Goal: Check status: Check status

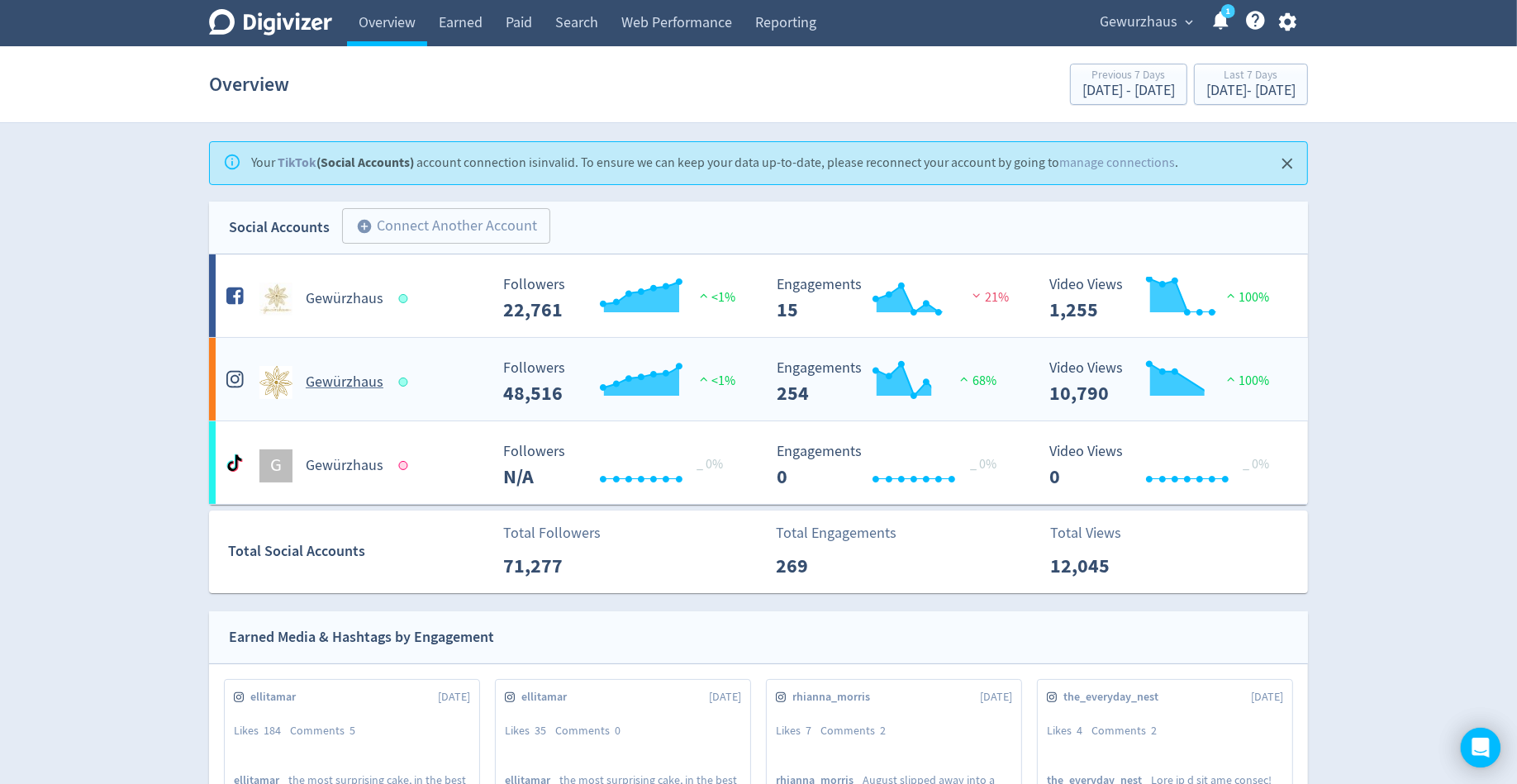
click at [341, 376] on h5 "Gewürzhaus" at bounding box center [344, 383] width 78 height 20
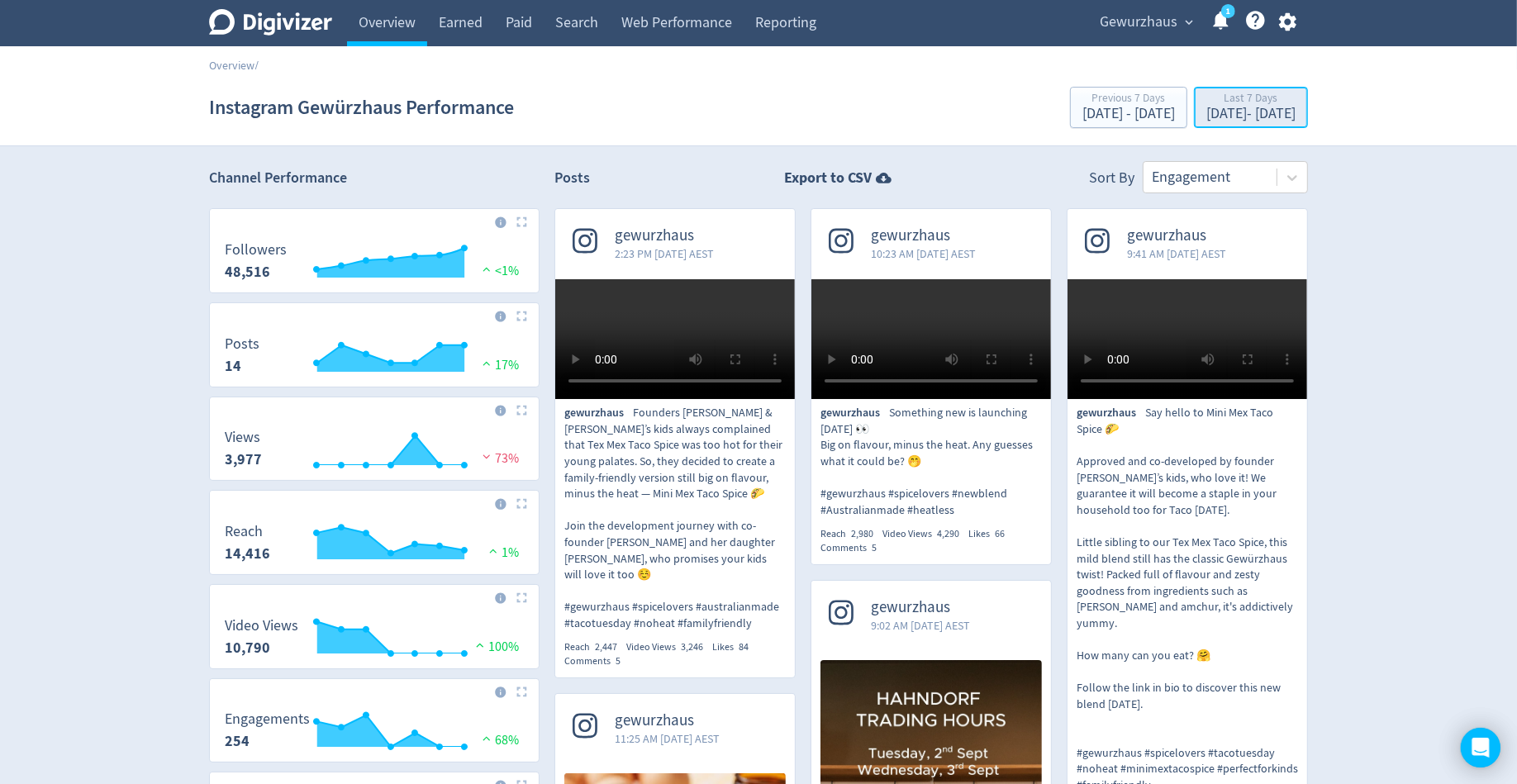
click at [1206, 113] on div "[DATE] - [DATE]" at bounding box center [1251, 113] width 89 height 15
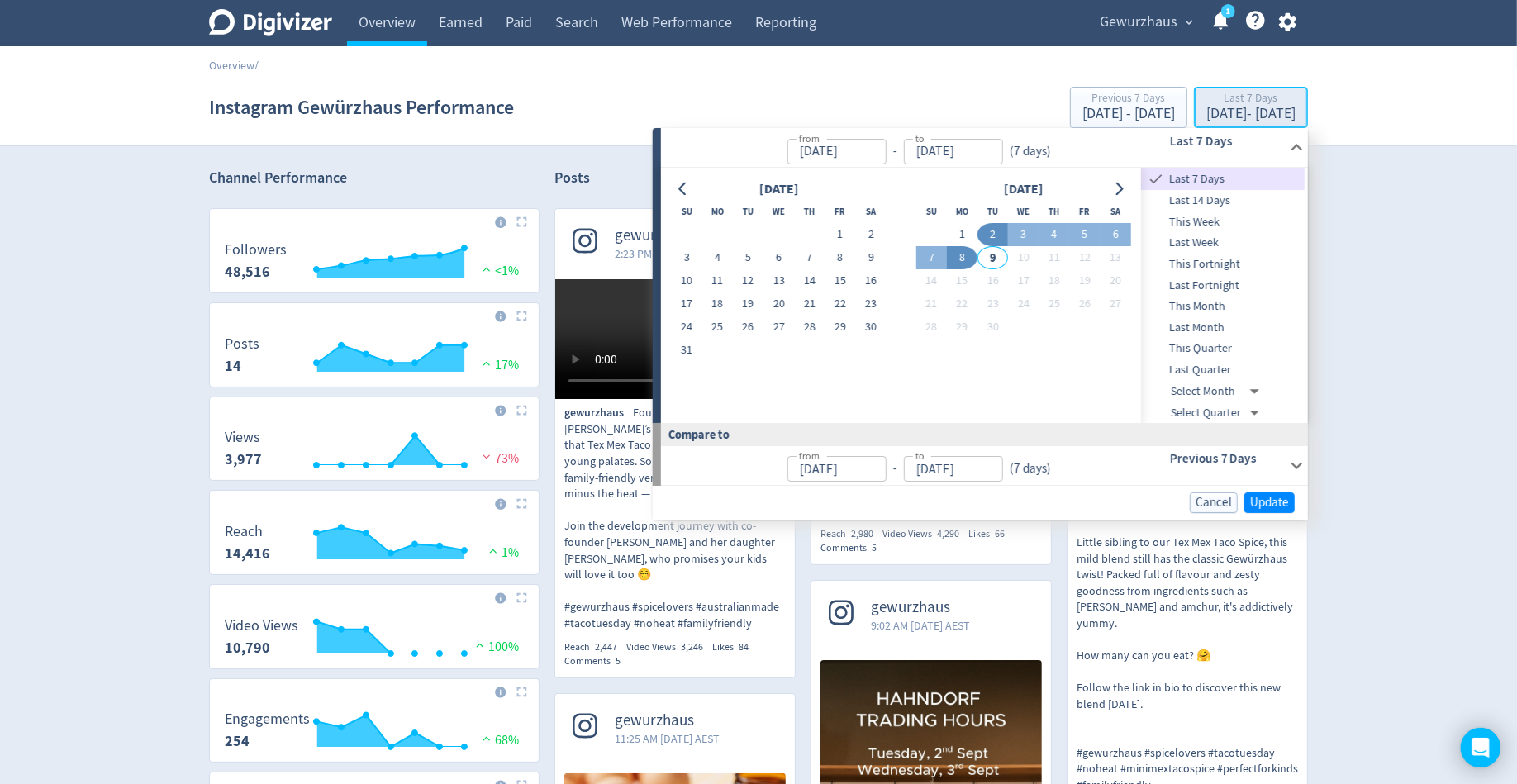
type input "[DATE]"
click at [966, 228] on button "1" at bounding box center [962, 234] width 31 height 23
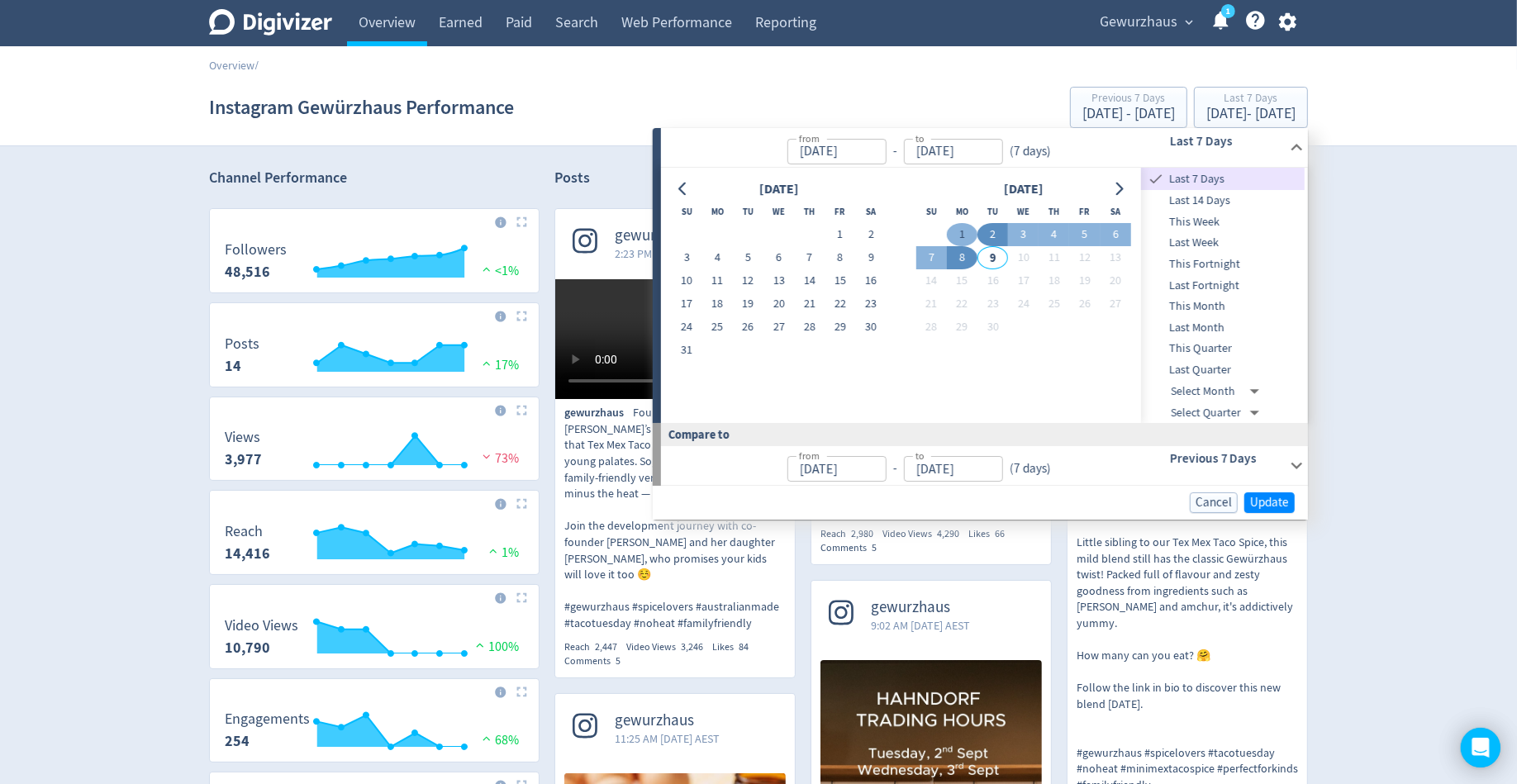
type input "[DATE]"
click at [932, 255] on button "7" at bounding box center [931, 257] width 31 height 23
type input "[DATE]"
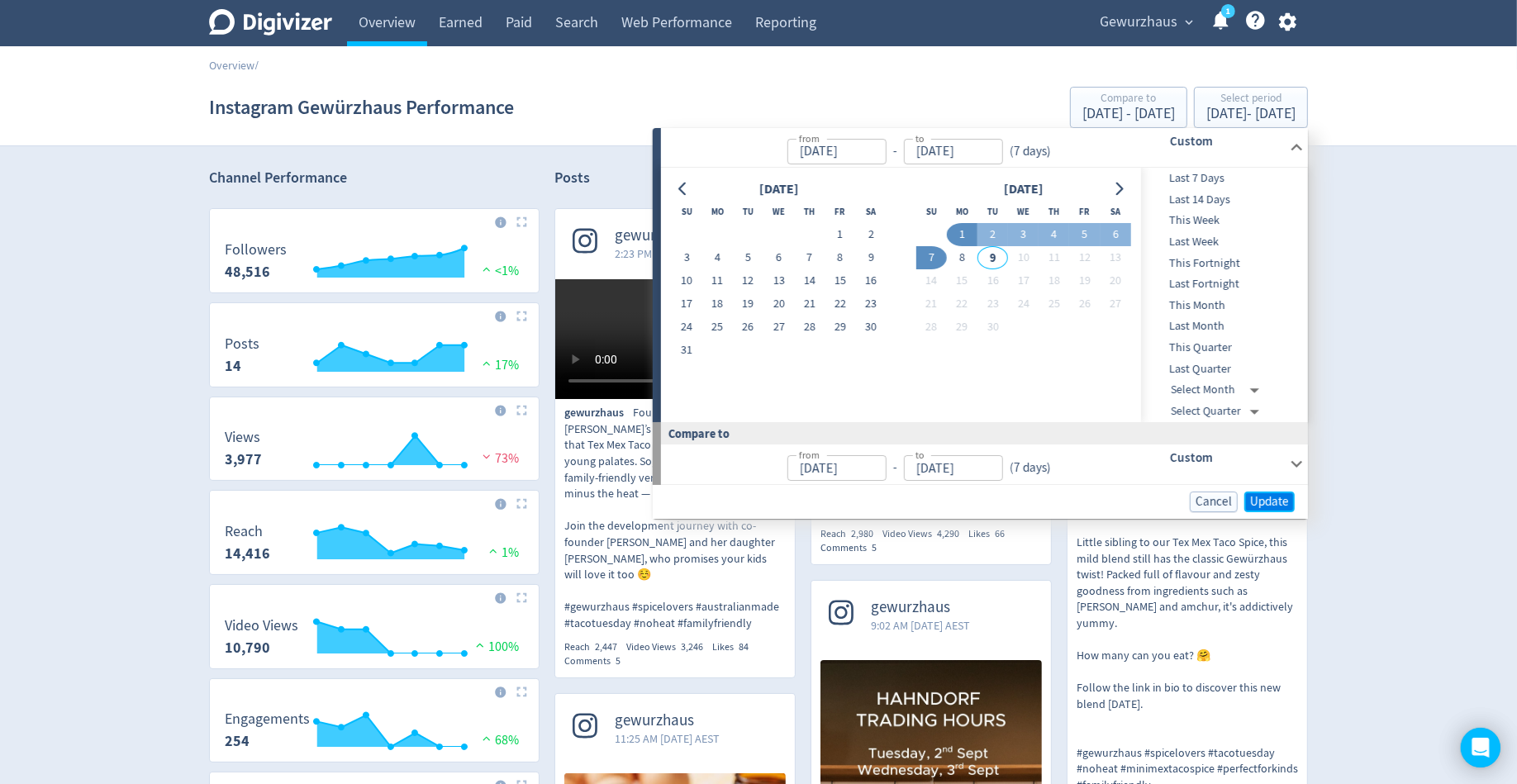
click at [1277, 500] on span "Update" at bounding box center [1268, 501] width 38 height 13
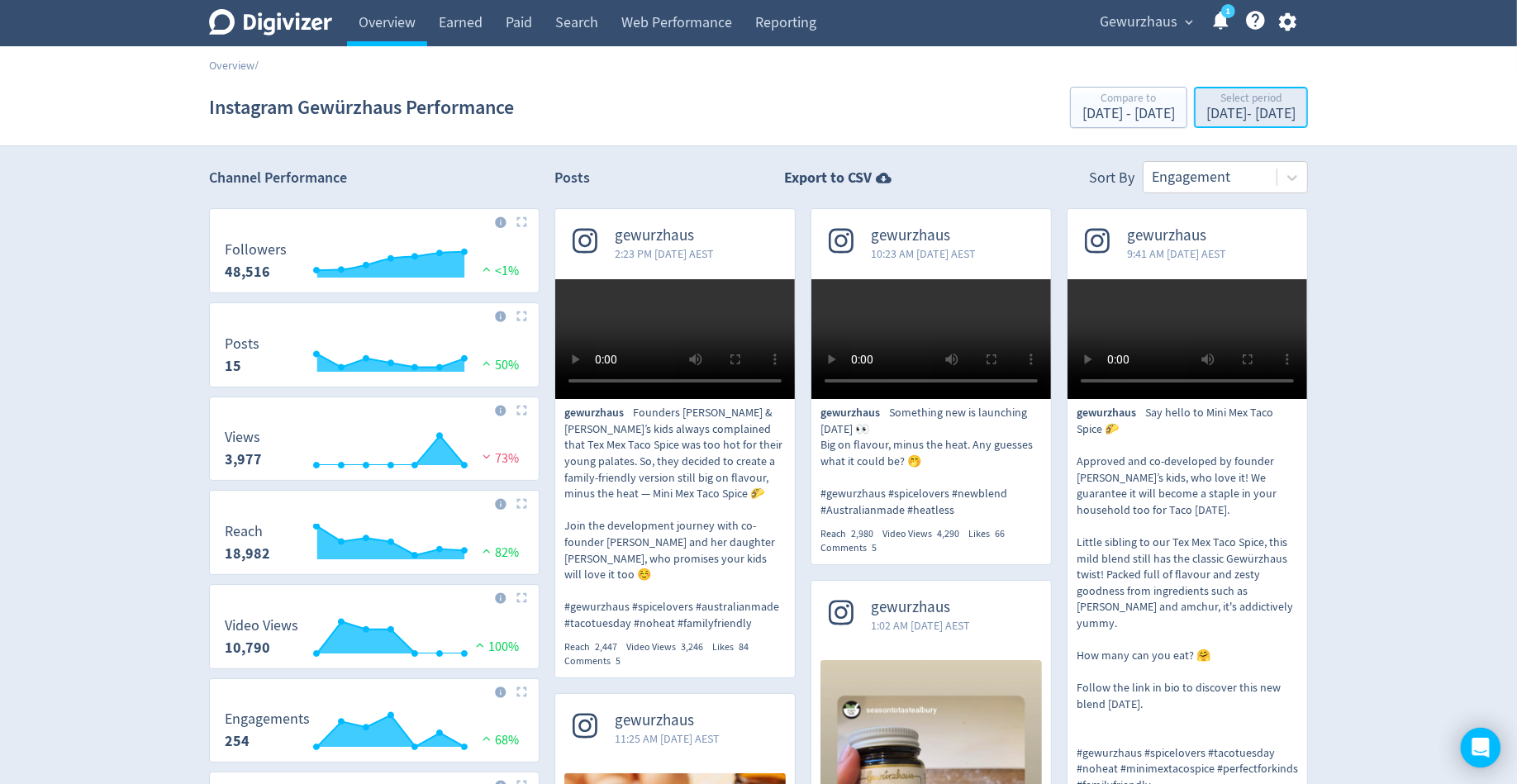
click at [1206, 110] on div "[DATE] - [DATE]" at bounding box center [1251, 113] width 89 height 15
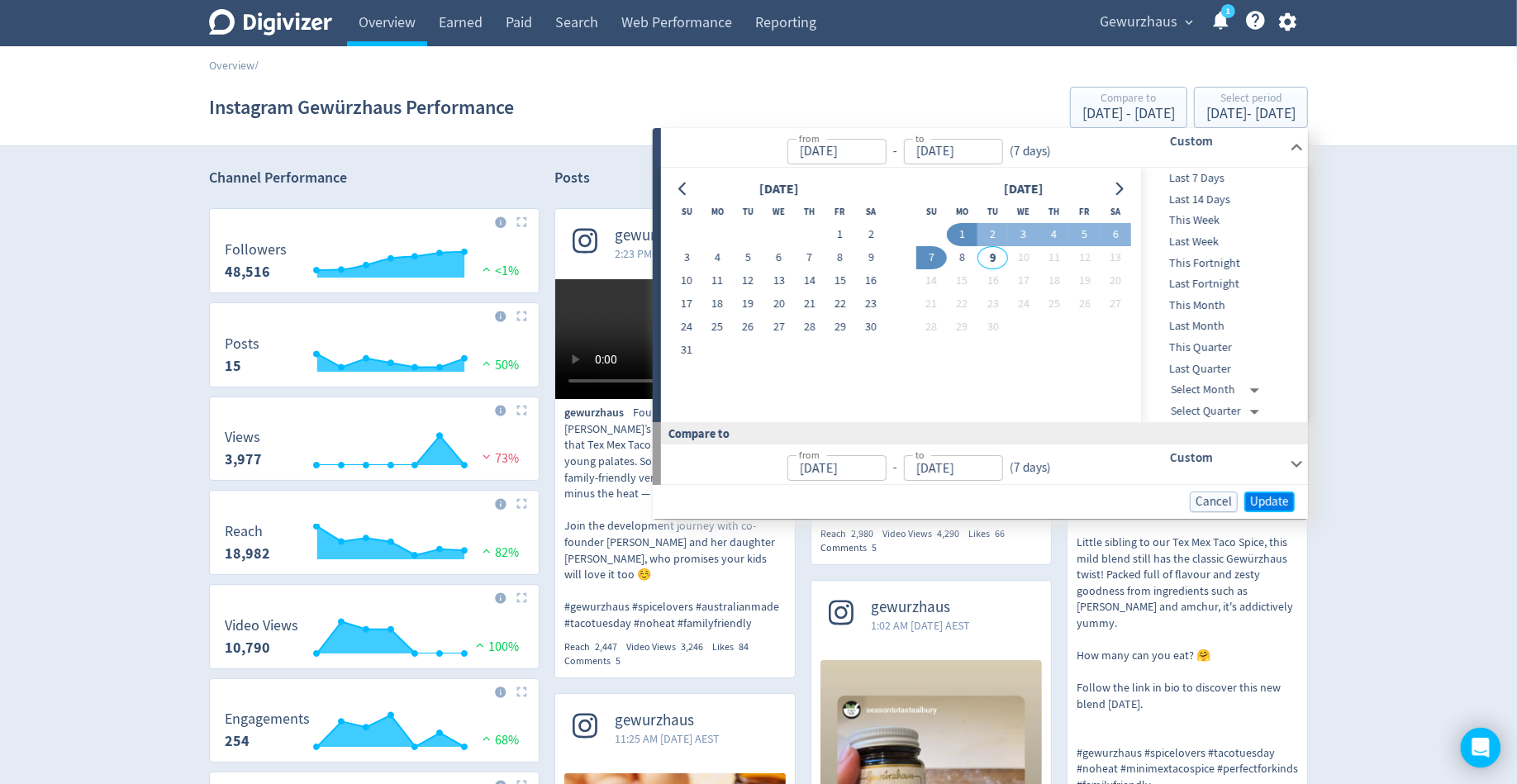
click at [1277, 500] on span "Update" at bounding box center [1268, 501] width 38 height 13
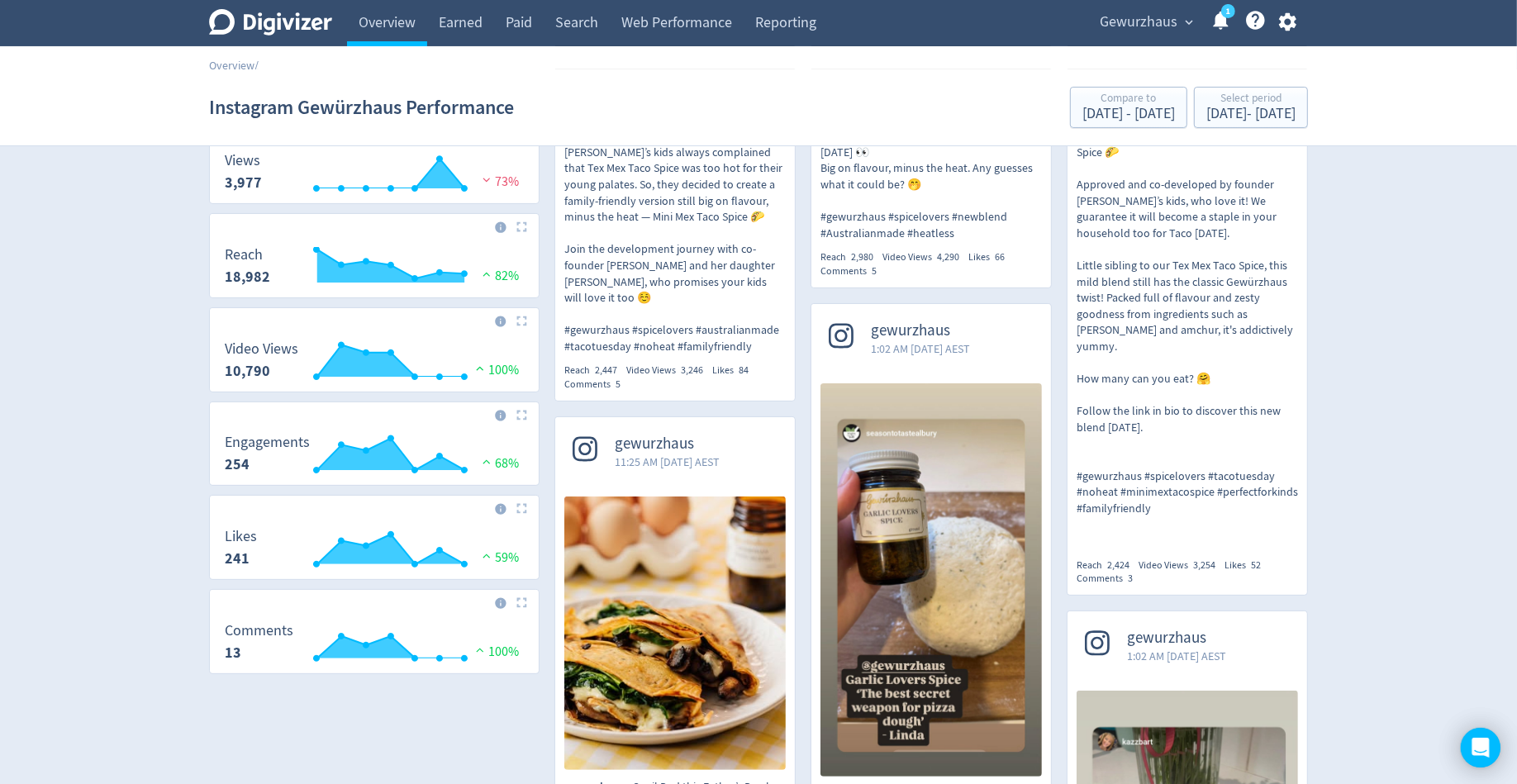
scroll to position [273, 0]
